Goal: Transaction & Acquisition: Purchase product/service

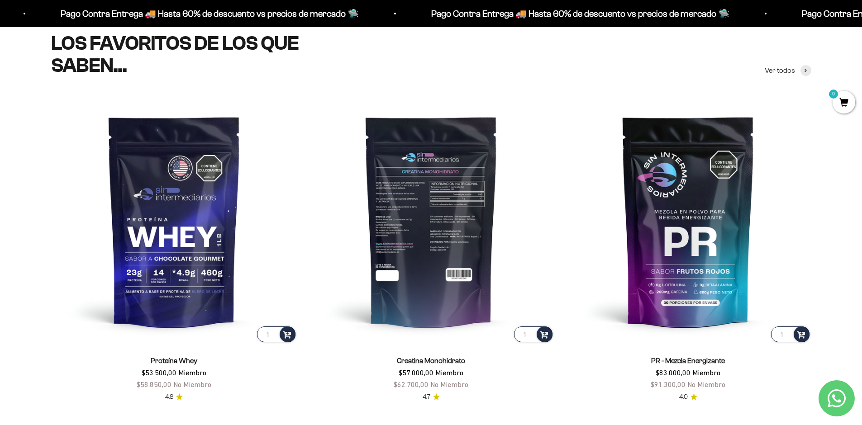
scroll to position [434, 0]
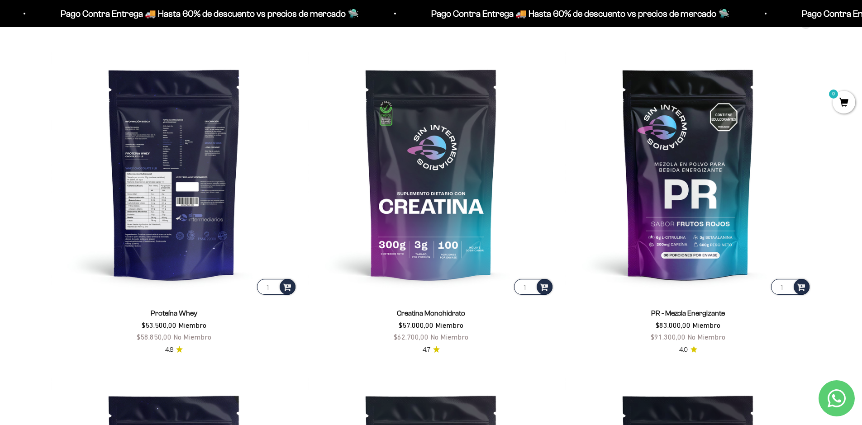
click at [189, 181] on img at bounding box center [174, 174] width 246 height 246
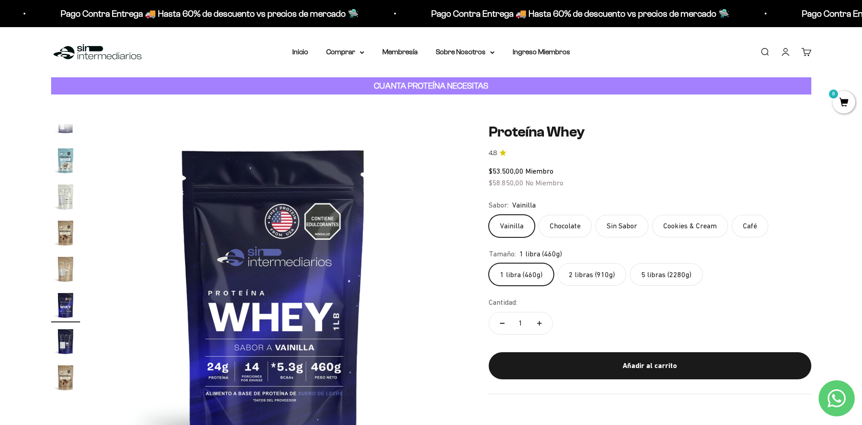
click at [649, 280] on label "5 libras (2280g)" at bounding box center [666, 274] width 73 height 23
click at [489, 263] on input "5 libras (2280g)" at bounding box center [488, 263] width 0 height 0
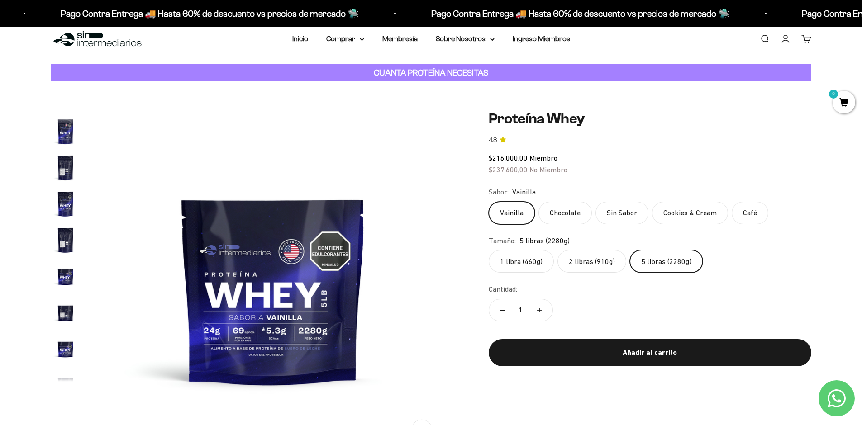
scroll to position [14, 0]
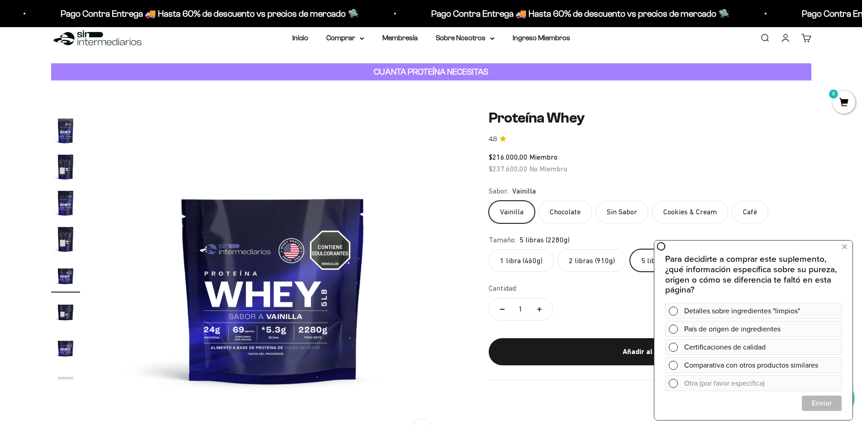
click at [514, 259] on label "1 libra (460g)" at bounding box center [521, 260] width 65 height 23
click at [489, 249] on input "1 libra (460g)" at bounding box center [488, 249] width 0 height 0
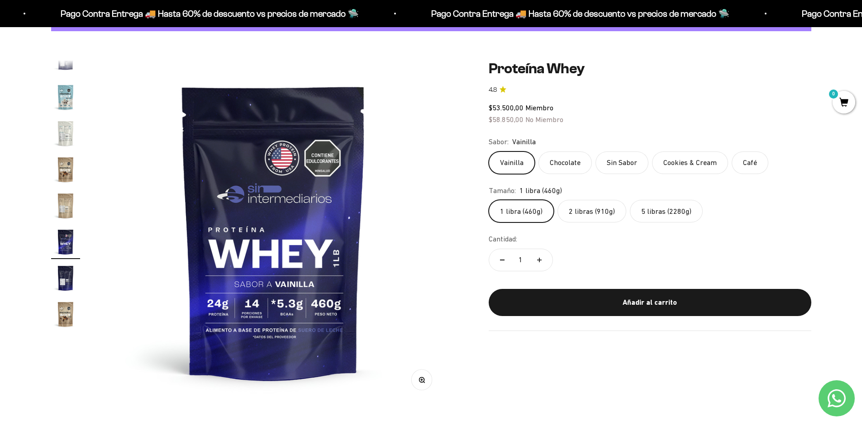
scroll to position [69, 0]
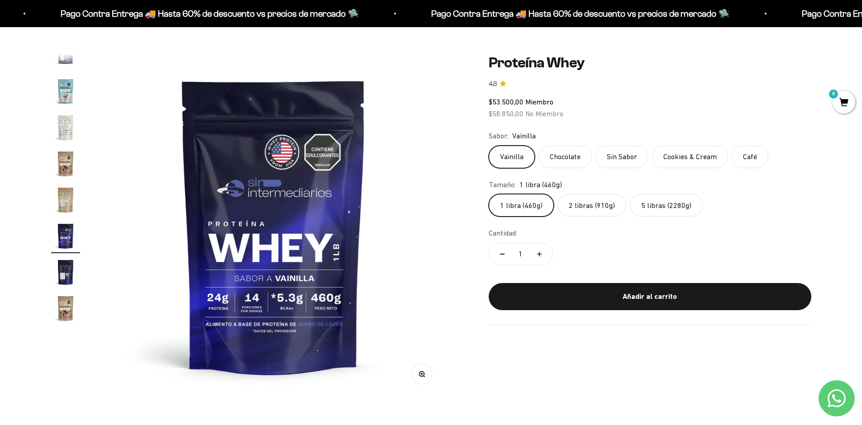
click at [64, 163] on img "Ir al artículo 16" at bounding box center [65, 163] width 29 height 29
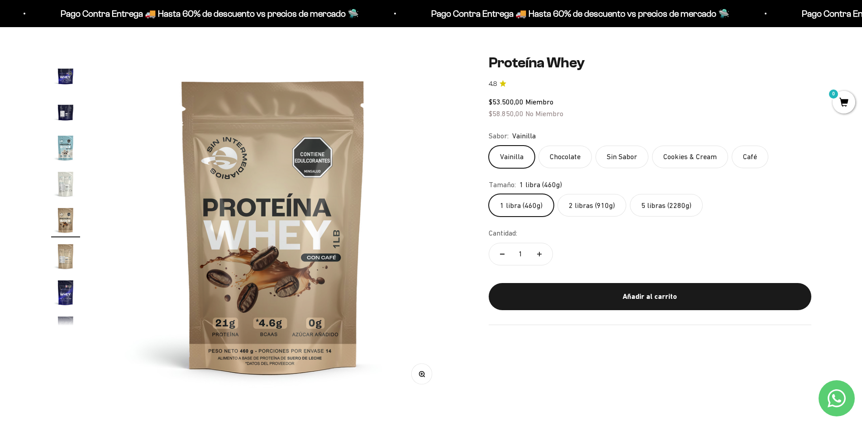
scroll to position [0, 0]
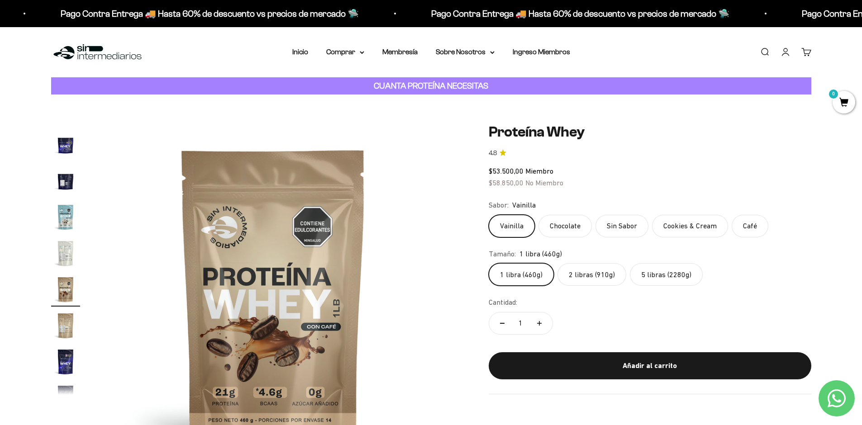
click at [301, 59] on div "Menú Buscar Inicio Comprar Proteínas Ver Todos Whey Iso Vegan Pancakes Pre-Entr…" at bounding box center [431, 52] width 862 height 50
click at [301, 56] on li "Inicio" at bounding box center [300, 52] width 16 height 12
click at [299, 53] on link "Inicio" at bounding box center [300, 52] width 16 height 8
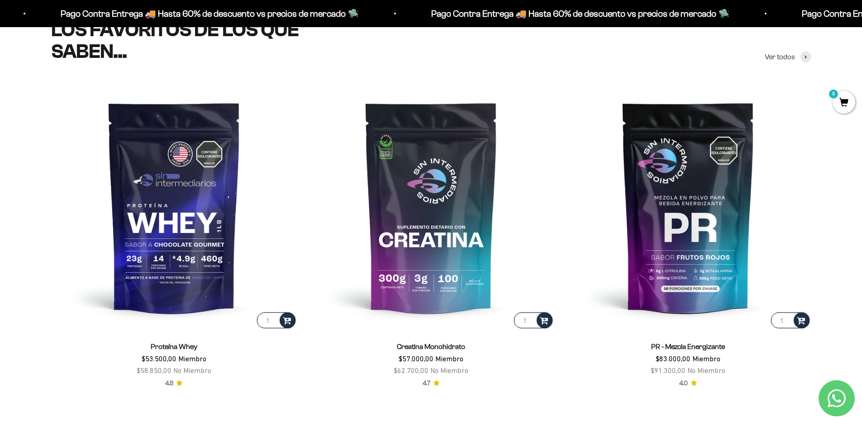
scroll to position [393, 0]
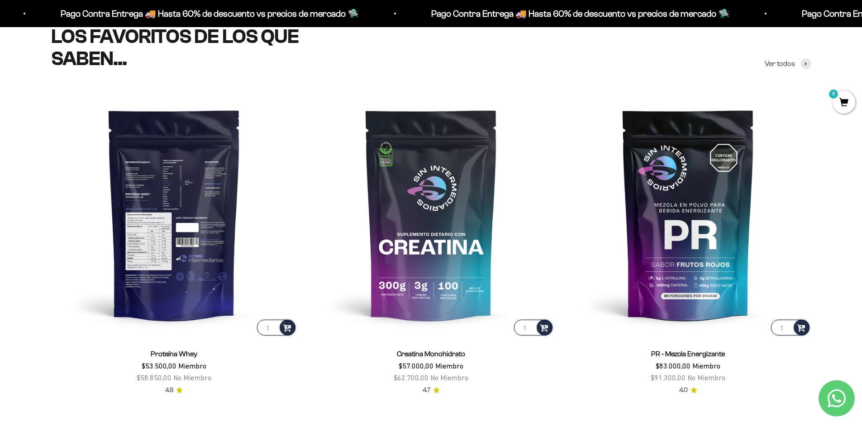
click at [169, 200] on img at bounding box center [174, 214] width 246 height 246
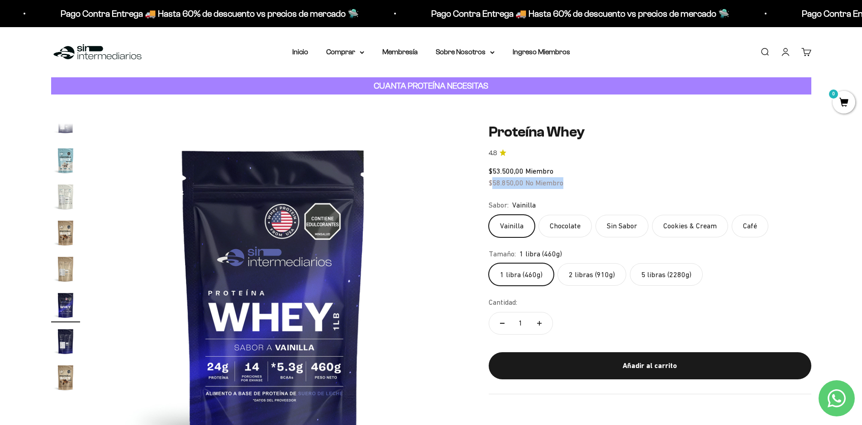
drag, startPoint x: 491, startPoint y: 181, endPoint x: 575, endPoint y: 185, distance: 83.8
click at [575, 185] on div "$53.500,00 Miembro $58.850,00 No Miembro" at bounding box center [650, 177] width 323 height 23
click at [641, 277] on label "5 libras (2280g)" at bounding box center [666, 274] width 73 height 23
click at [489, 263] on input "5 libras (2280g)" at bounding box center [488, 263] width 0 height 0
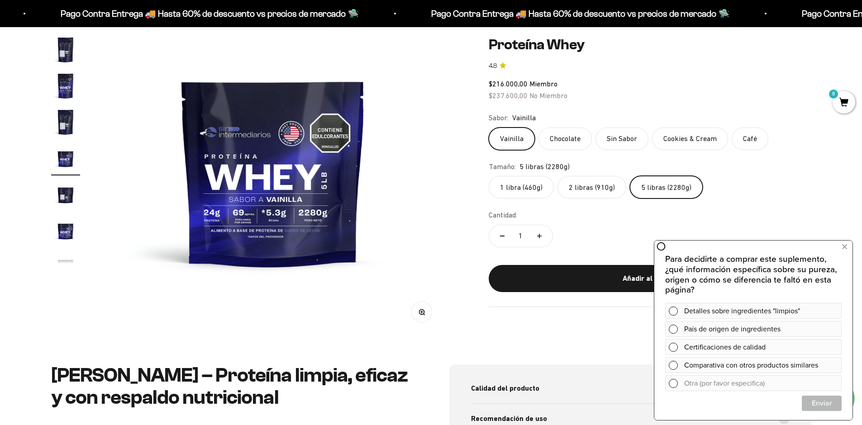
scroll to position [124, 0]
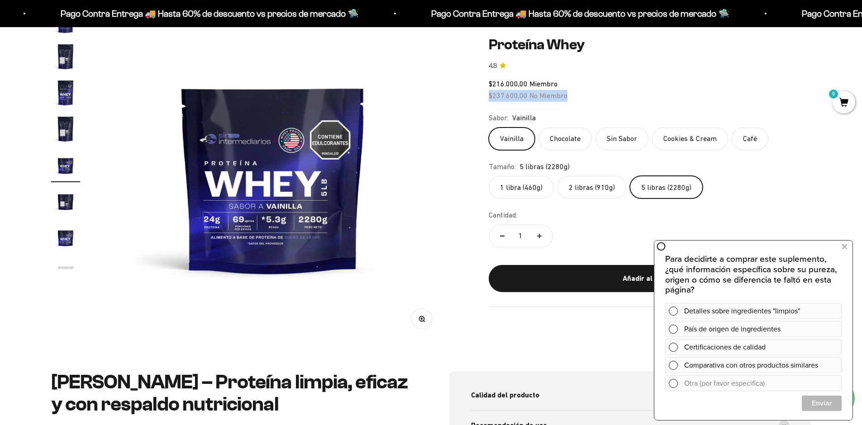
drag, startPoint x: 496, startPoint y: 93, endPoint x: 574, endPoint y: 95, distance: 77.9
click at [574, 95] on div "$216.000,00 Miembro $237.600,00 No Miembro" at bounding box center [650, 89] width 323 height 23
